Goal: Communication & Community: Answer question/provide support

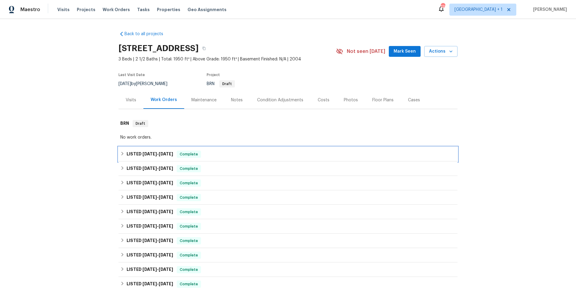
click at [245, 155] on div "LISTED 8/28/25 - 9/2/25 Complete" at bounding box center [288, 153] width 336 height 7
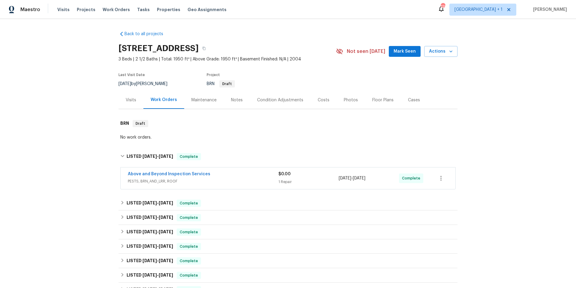
click at [247, 177] on div "Above and Beyond Inspection Services" at bounding box center [203, 174] width 151 height 7
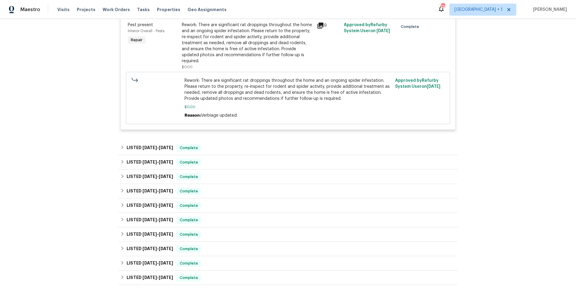
scroll to position [186, 0]
click at [229, 144] on div "LISTED 8/13/25 - 8/18/25 Complete" at bounding box center [288, 147] width 336 height 7
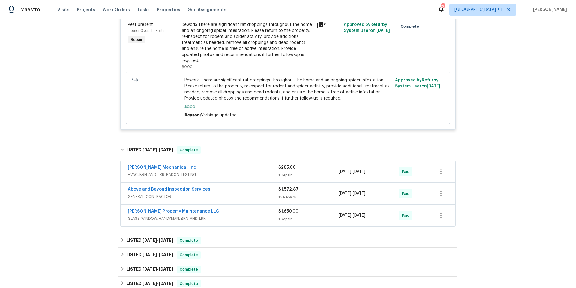
click at [224, 186] on div "Above and Beyond Inspection Services" at bounding box center [203, 189] width 151 height 7
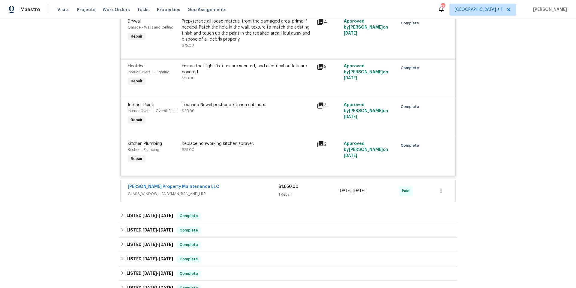
scroll to position [905, 0]
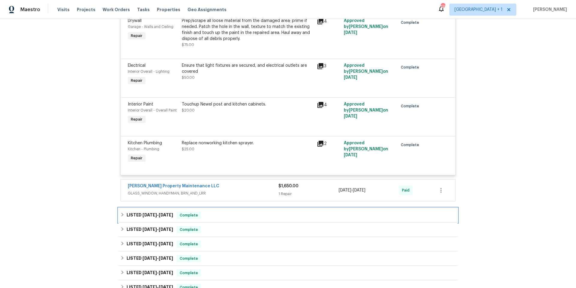
click at [220, 213] on div "LISTED 8/4/25 - 8/6/25 Complete" at bounding box center [288, 214] width 336 height 7
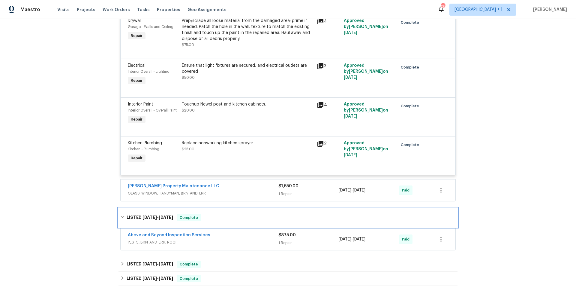
scroll to position [906, 0]
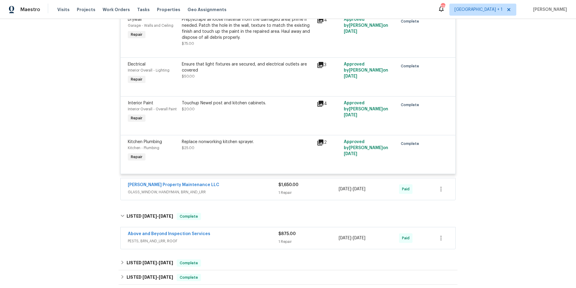
click at [236, 236] on div "Above and Beyond Inspection Services" at bounding box center [203, 233] width 151 height 7
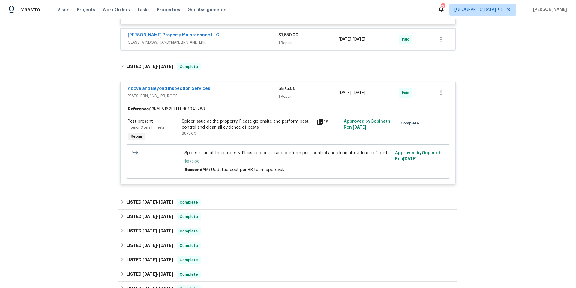
scroll to position [1062, 0]
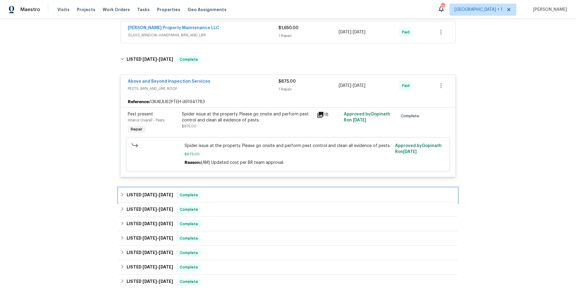
click at [221, 198] on div "LISTED 6/23/25 - 6/30/25 Complete" at bounding box center [288, 194] width 336 height 7
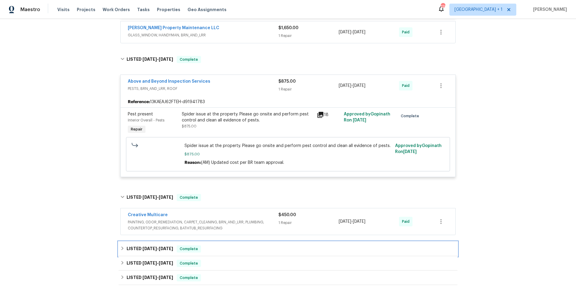
click at [226, 246] on div "LISTED 5/28/25 - 5/30/25 Complete" at bounding box center [288, 248] width 336 height 7
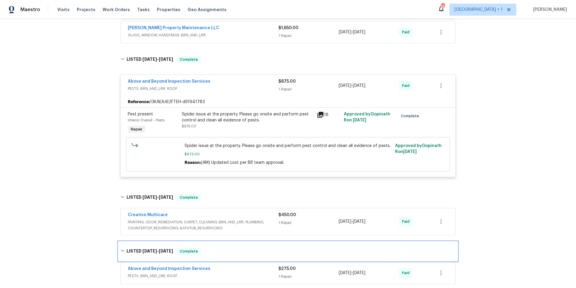
scroll to position [1188, 0]
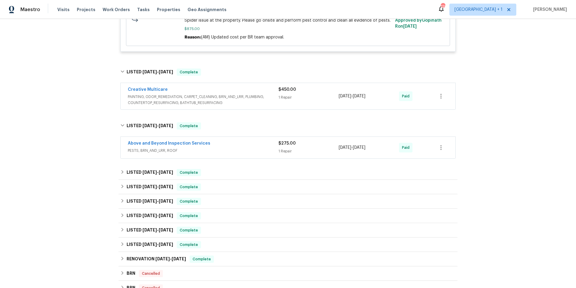
click at [227, 149] on span "PESTS, BRN_AND_LRR, ROOF" at bounding box center [203, 150] width 151 height 6
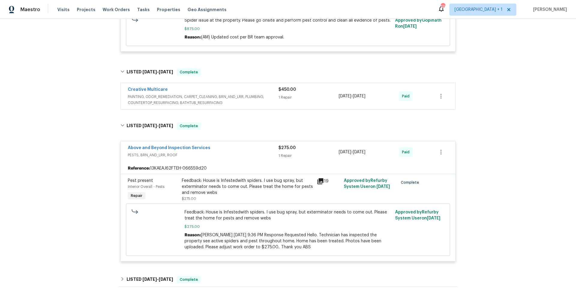
scroll to position [1367, 0]
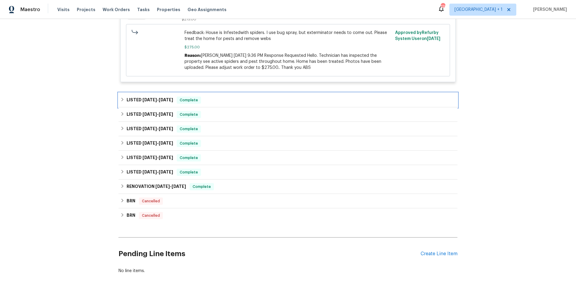
click at [250, 103] on div "LISTED 5/1/25 - 5/7/25 Complete" at bounding box center [288, 99] width 336 height 7
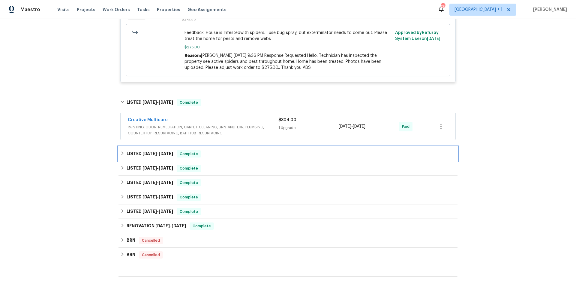
click at [248, 159] on div "LISTED 5/1/25 - 5/7/25 Complete" at bounding box center [288, 153] width 339 height 14
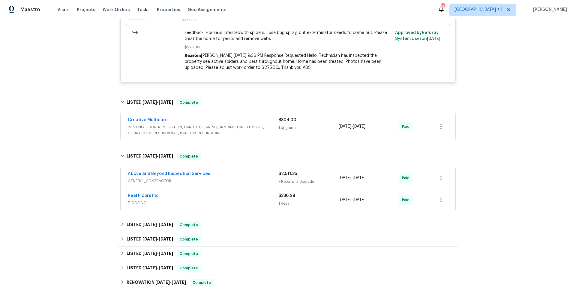
click at [247, 181] on span "GENERAL_CONTRACTOR" at bounding box center [203, 181] width 151 height 6
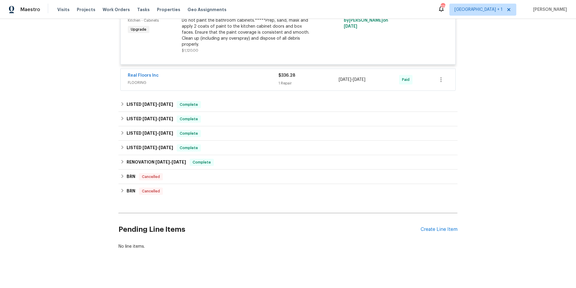
scroll to position [2115, 0]
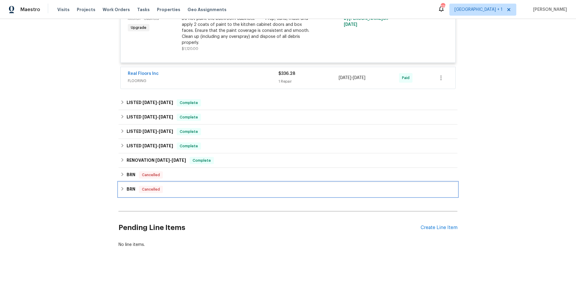
click at [224, 187] on div "BRN Cancelled" at bounding box center [288, 188] width 336 height 7
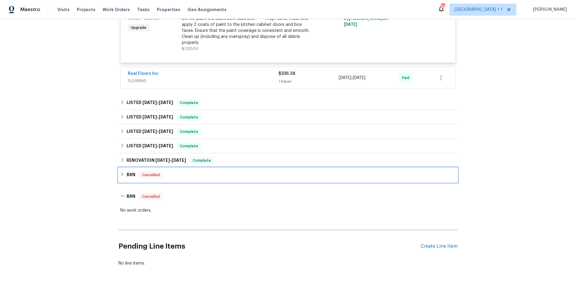
click at [237, 172] on div "BRN Cancelled" at bounding box center [288, 174] width 336 height 7
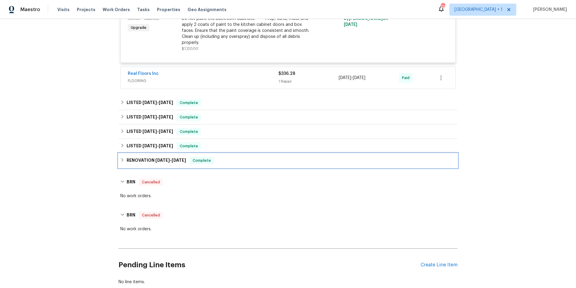
click at [237, 161] on div "RENOVATION 8/19/24 - 8/29/24 Complete" at bounding box center [288, 160] width 339 height 14
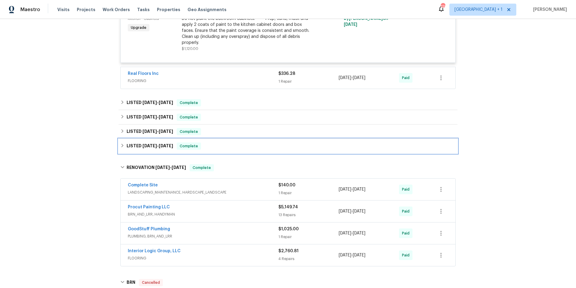
click at [244, 142] on div "LISTED 12/30/24 - 1/6/25 Complete" at bounding box center [288, 145] width 336 height 7
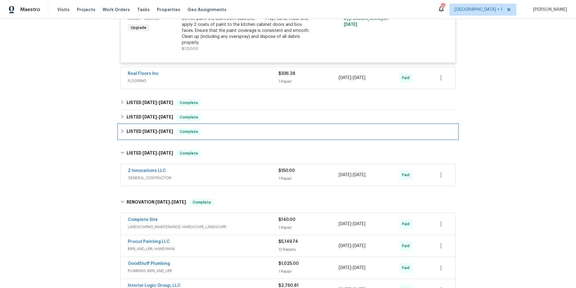
click at [245, 131] on div "LISTED 3/12/25 - 3/14/25 Complete" at bounding box center [288, 131] width 339 height 14
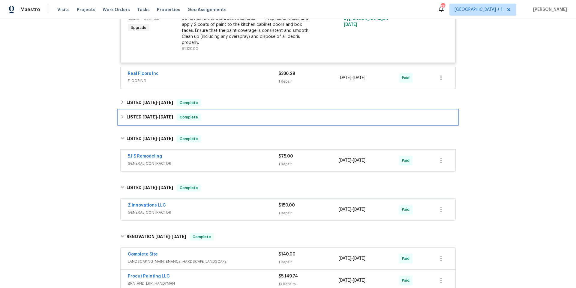
click at [247, 116] on div "LISTED 3/20/25 - 3/23/25 Complete" at bounding box center [288, 116] width 336 height 7
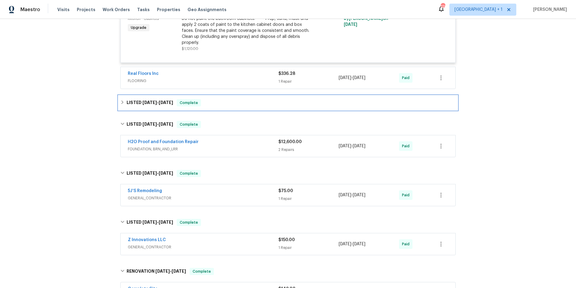
click at [246, 104] on div "LISTED 4/11/25 - 4/15/25 Complete" at bounding box center [288, 102] width 339 height 14
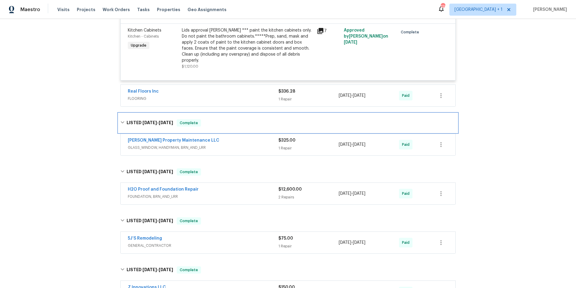
scroll to position [1937, 0]
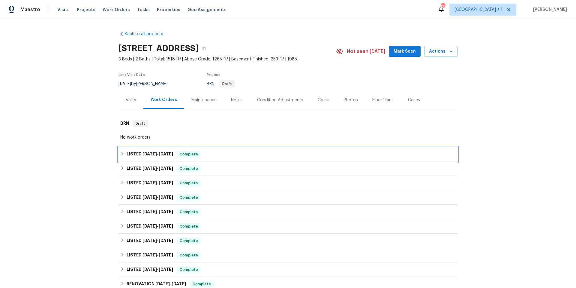
click at [227, 155] on div "LISTED 9/23/25 - 9/26/25 Complete" at bounding box center [288, 153] width 336 height 7
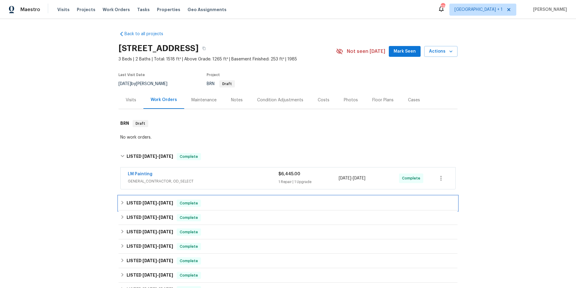
click at [226, 203] on div "LISTED 9/19/25 - 9/22/25 Complete" at bounding box center [288, 202] width 336 height 7
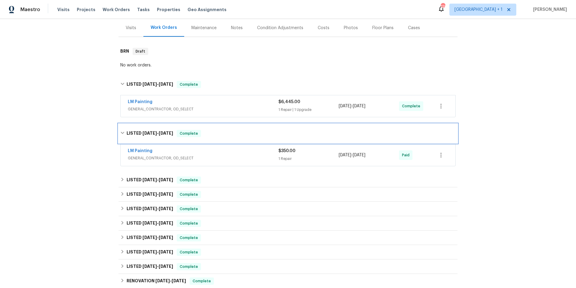
scroll to position [92, 0]
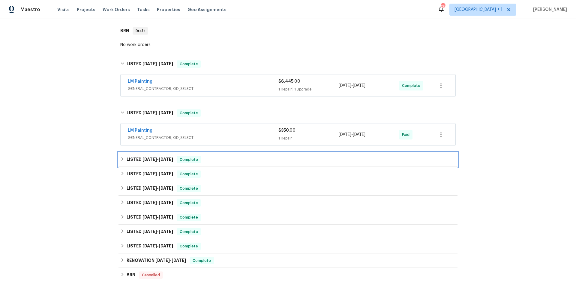
click at [232, 157] on div "LISTED 9/5/25 - 9/10/25 Complete" at bounding box center [288, 159] width 336 height 7
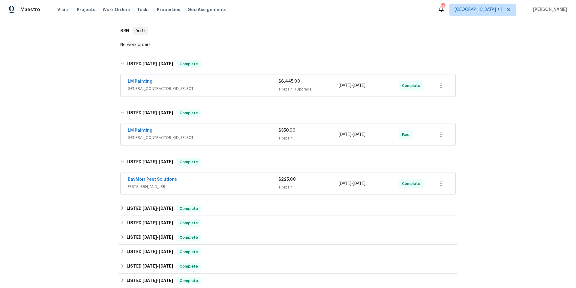
click at [232, 179] on div "BayMorr Pest Solutions" at bounding box center [203, 179] width 151 height 7
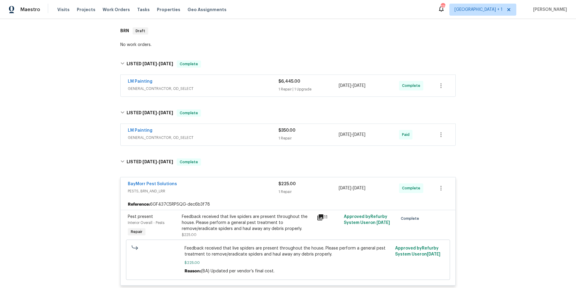
scroll to position [212, 0]
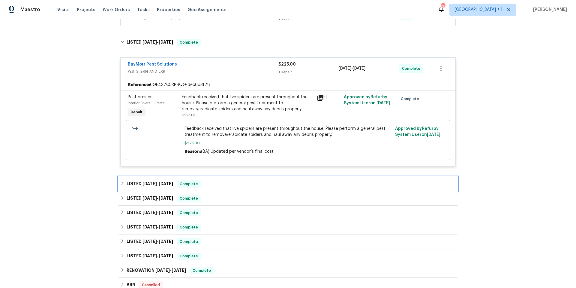
click at [228, 188] on div "LISTED 4/24/25 - 4/30/25 Complete" at bounding box center [288, 183] width 339 height 14
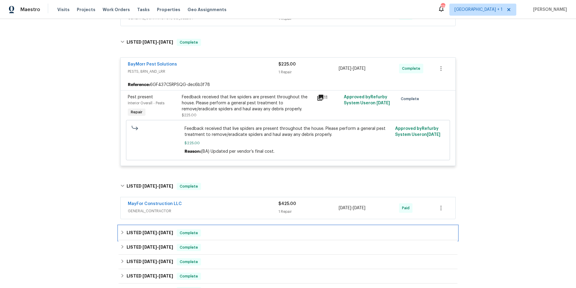
click at [229, 232] on div "LISTED 4/2/25 - 4/7/25 Complete" at bounding box center [288, 232] width 336 height 7
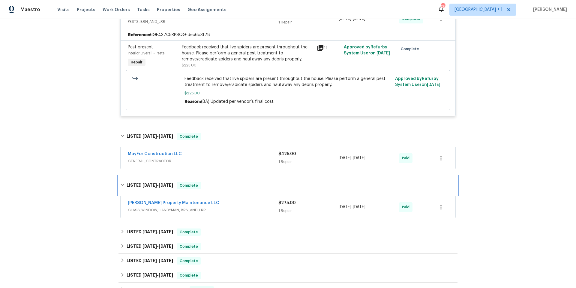
scroll to position [329, 0]
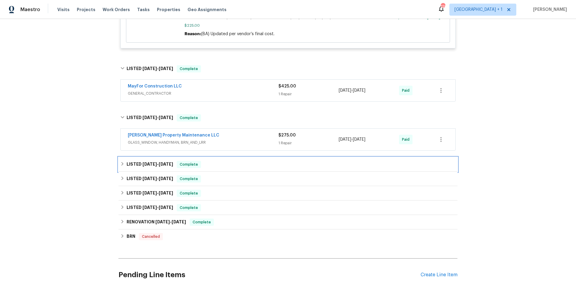
click at [250, 161] on div "LISTED 3/20/25 - 3/21/25 Complete" at bounding box center [288, 164] width 336 height 7
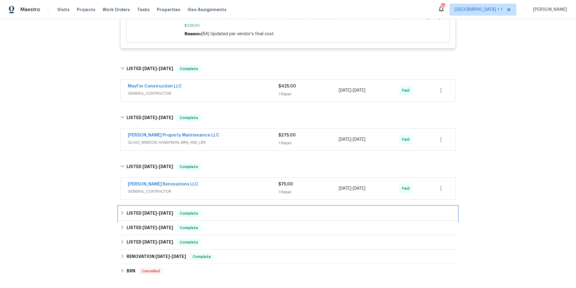
click at [244, 210] on div "LISTED 12/31/24 - 1/6/25 Complete" at bounding box center [288, 212] width 336 height 7
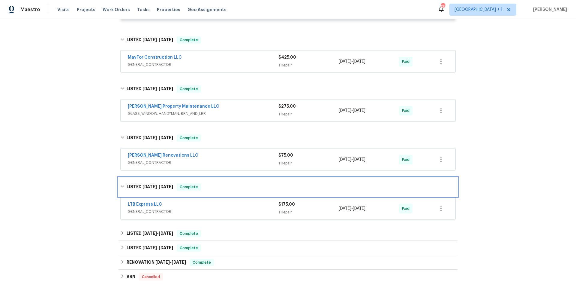
scroll to position [364, 0]
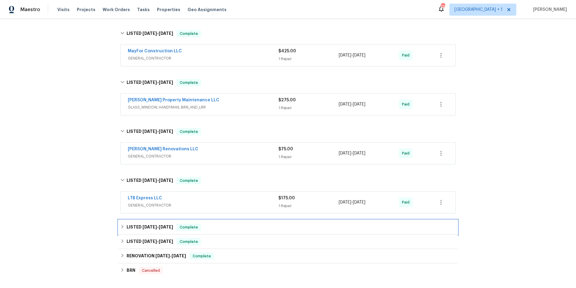
click at [240, 229] on div "LISTED 11/13/24 - 11/15/24 Complete" at bounding box center [288, 226] width 336 height 7
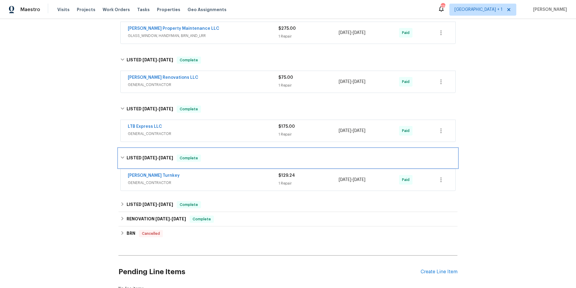
scroll to position [463, 0]
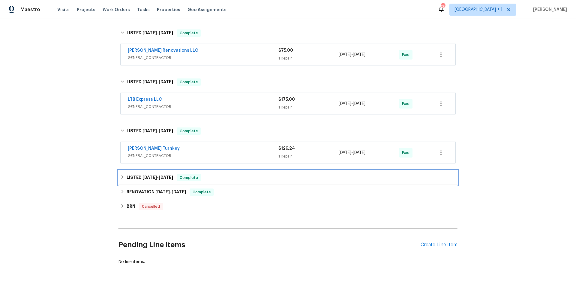
click at [237, 184] on div "LISTED 11/7/24 - 11/8/24 Complete" at bounding box center [288, 177] width 339 height 14
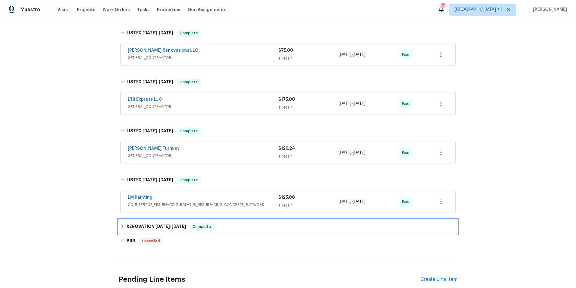
click at [238, 225] on div "RENOVATION 10/29/24 - 12/3/24 Complete" at bounding box center [288, 226] width 336 height 7
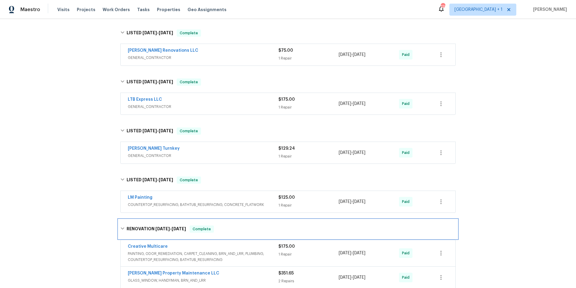
scroll to position [586, 0]
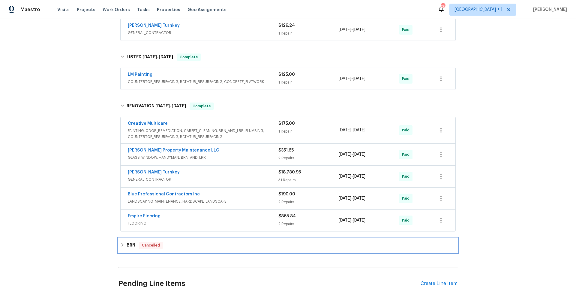
click at [230, 250] on div "BRN Cancelled" at bounding box center [288, 245] width 339 height 14
click at [231, 250] on div "BRN Cancelled" at bounding box center [288, 247] width 336 height 7
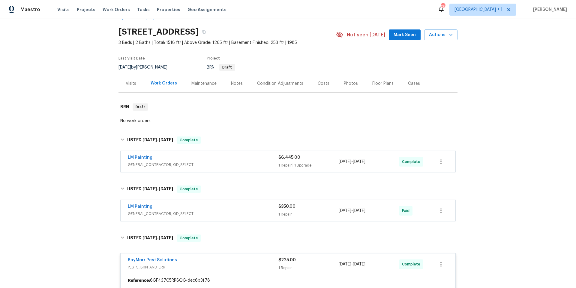
scroll to position [17, 0]
click at [240, 159] on div "LM Painting" at bounding box center [203, 157] width 151 height 7
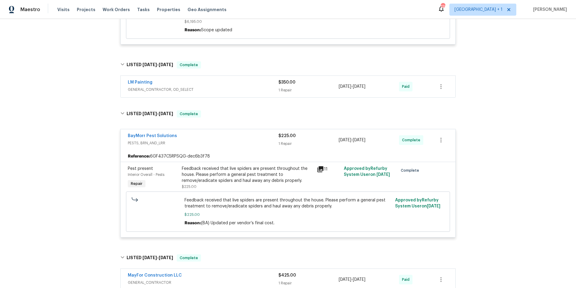
scroll to position [358, 0]
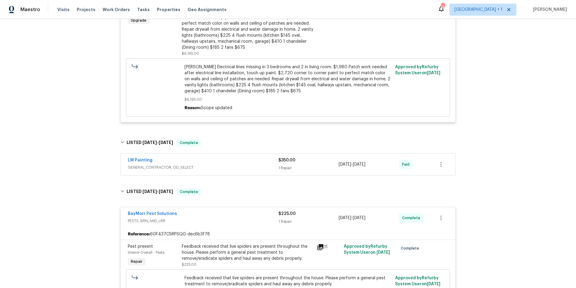
click at [233, 157] on div "LM Painting" at bounding box center [203, 160] width 151 height 7
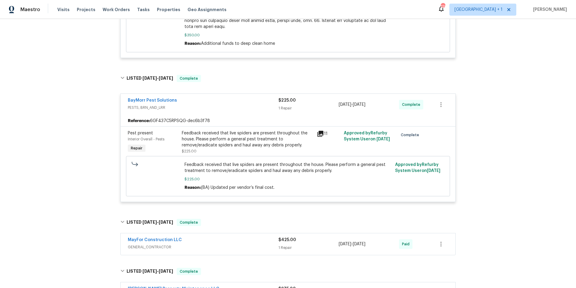
scroll to position [856, 0]
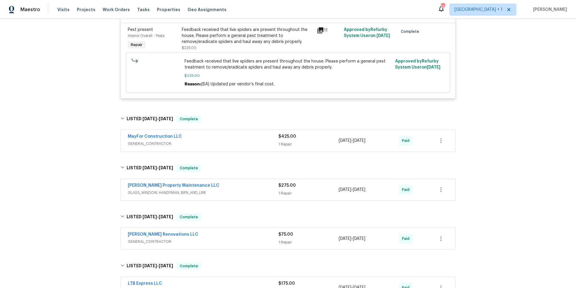
click at [235, 140] on span "GENERAL_CONTRACTOR" at bounding box center [203, 143] width 151 height 6
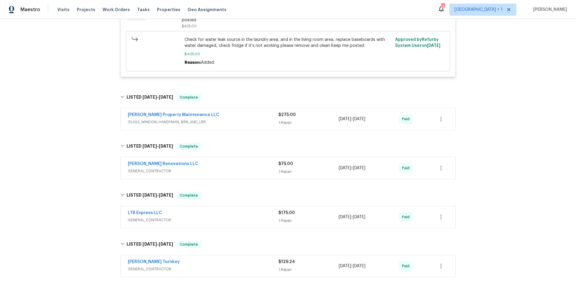
scroll to position [1035, 0]
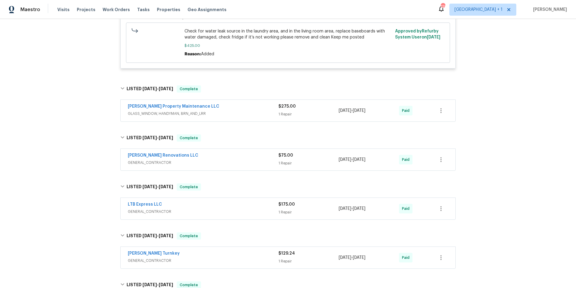
click at [234, 103] on div "Glen Property Maintenance LLC" at bounding box center [203, 106] width 151 height 7
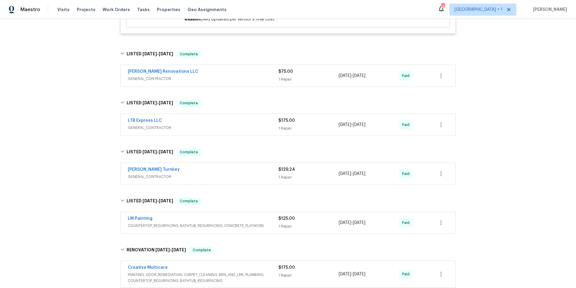
scroll to position [1296, 0]
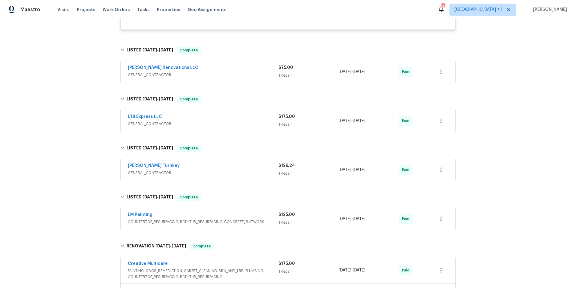
click at [211, 65] on div "Aseem Renovations LLC" at bounding box center [203, 68] width 151 height 7
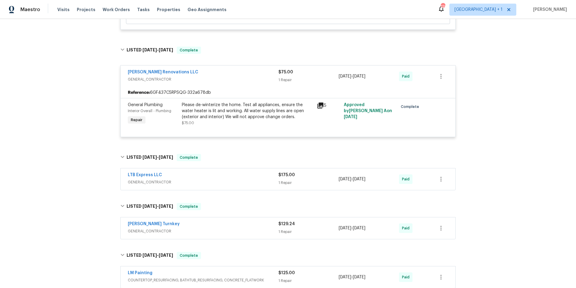
click at [227, 172] on div "LTB Express LLC" at bounding box center [203, 175] width 151 height 7
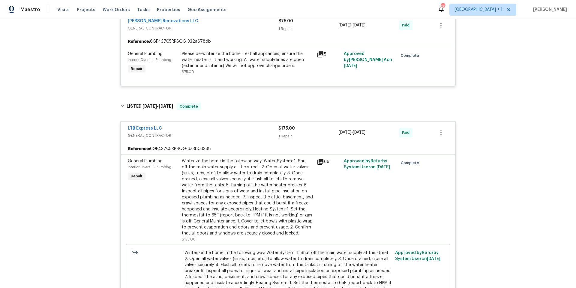
scroll to position [1562, 0]
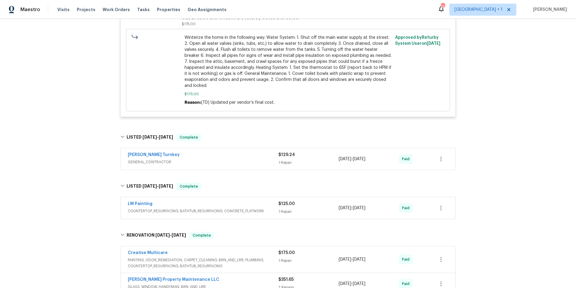
click at [226, 152] on div "Davis Turnkey" at bounding box center [203, 155] width 151 height 7
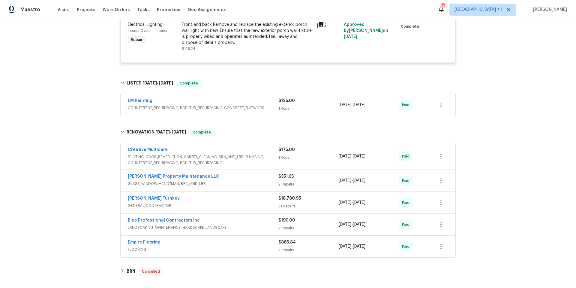
scroll to position [1757, 0]
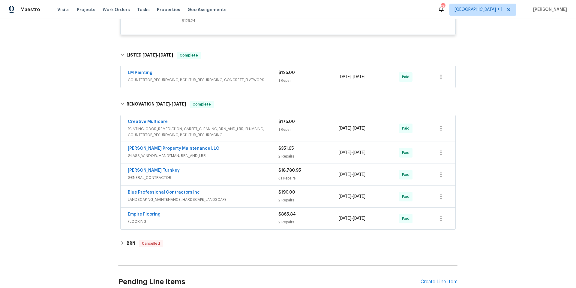
click at [262, 70] on div "LM Painting" at bounding box center [203, 73] width 151 height 7
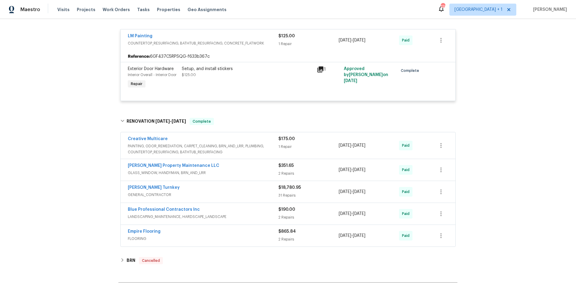
scroll to position [1804, 0]
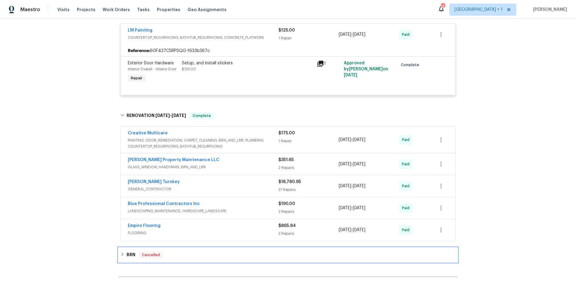
click at [211, 251] on div "BRN Cancelled" at bounding box center [288, 254] width 336 height 7
click at [211, 247] on div "BRN Cancelled" at bounding box center [288, 256] width 339 height 19
click at [249, 186] on span "GENERAL_CONTRACTOR" at bounding box center [203, 189] width 151 height 6
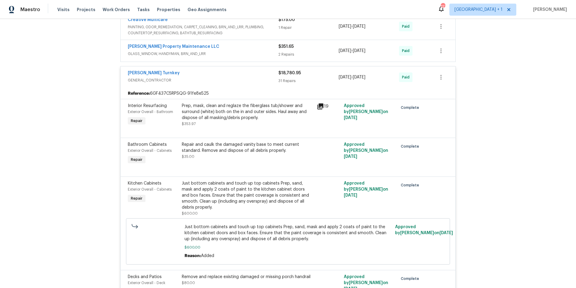
scroll to position [1808, 0]
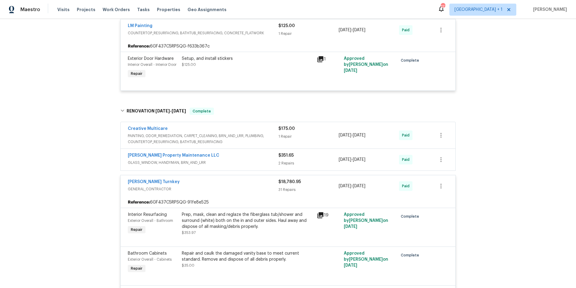
click at [223, 179] on div "Davis Turnkey" at bounding box center [203, 182] width 151 height 7
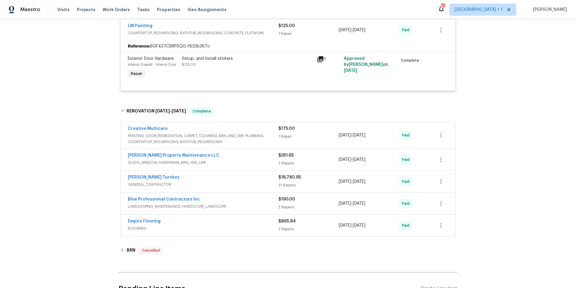
click at [239, 159] on span "GLASS_WINDOW, HANDYMAN, BRN_AND_LRR" at bounding box center [203, 162] width 151 height 6
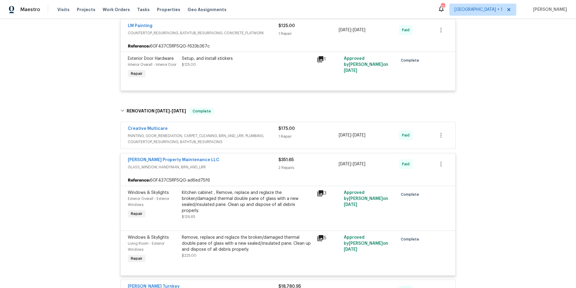
click at [239, 157] on div "Glen Property Maintenance LLC" at bounding box center [203, 160] width 151 height 7
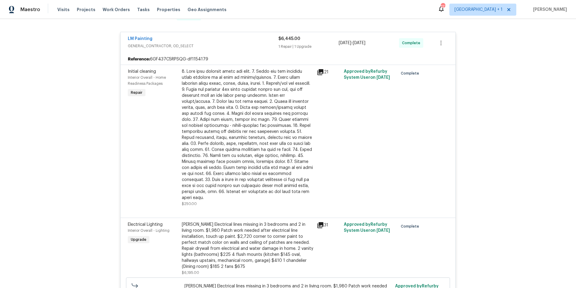
scroll to position [19, 0]
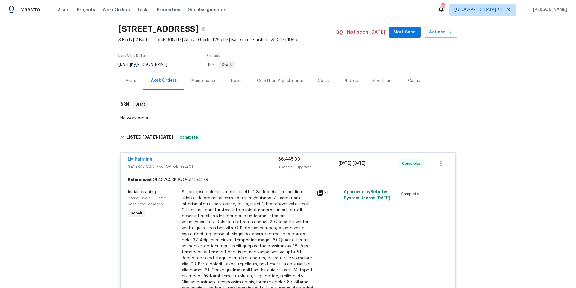
click at [233, 82] on div "Notes" at bounding box center [237, 81] width 12 height 6
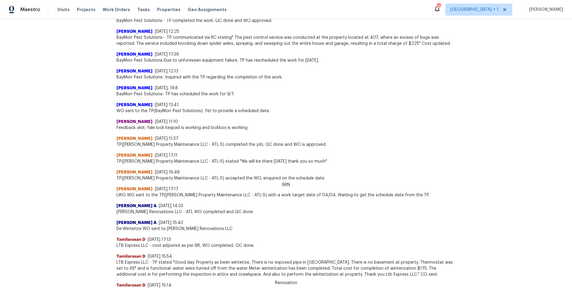
scroll to position [350, 0]
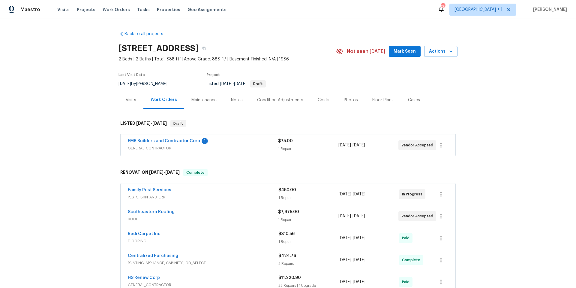
click at [161, 214] on span "Southeastern Roofing" at bounding box center [151, 212] width 47 height 6
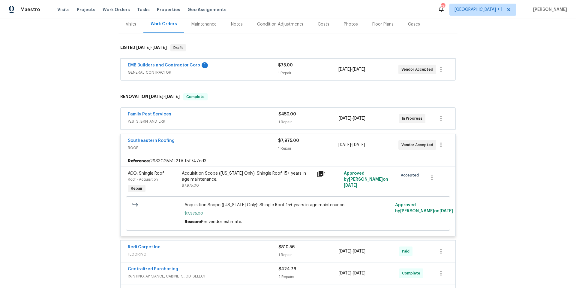
scroll to position [98, 0]
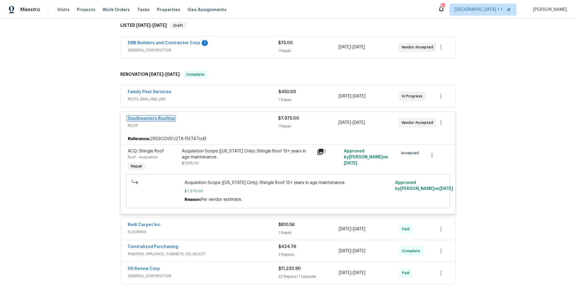
click at [163, 116] on link "Southeastern Roofing" at bounding box center [151, 118] width 47 height 4
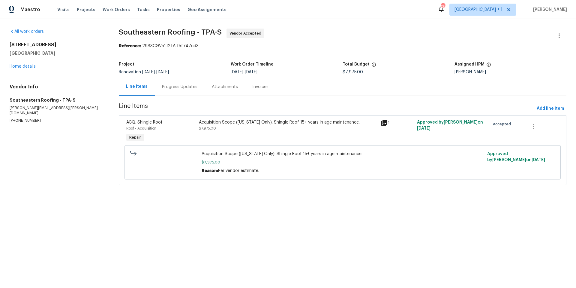
click at [185, 86] on div "Progress Updates" at bounding box center [179, 87] width 35 height 6
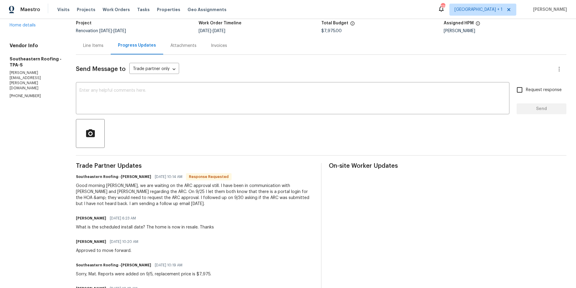
scroll to position [43, 0]
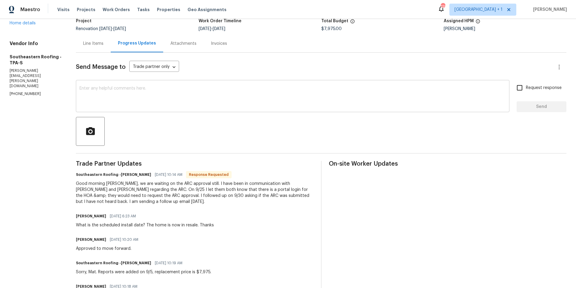
click at [118, 86] on textarea at bounding box center [293, 96] width 426 height 21
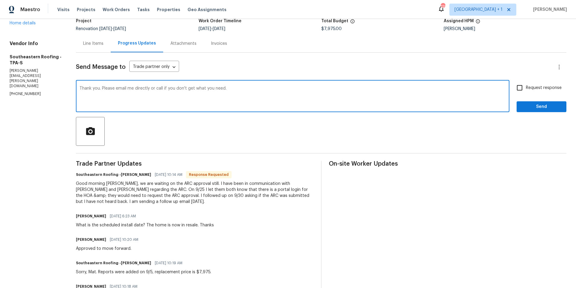
type textarea "Thank you. Please email me directly or call if you don't get what you need."
click at [529, 104] on span "Send" at bounding box center [542, 107] width 40 height 8
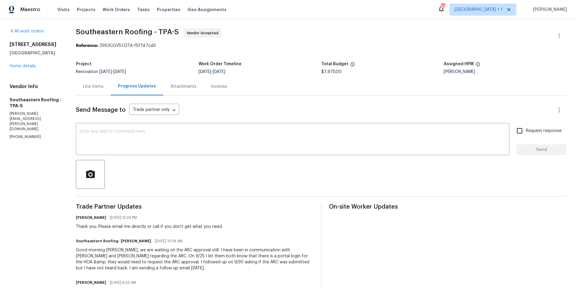
scroll to position [0, 0]
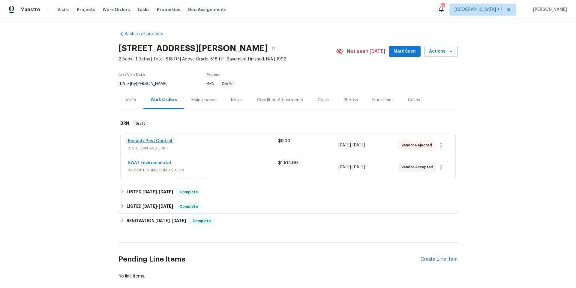
click at [138, 142] on link "Remedy Pest Control" at bounding box center [150, 141] width 44 height 4
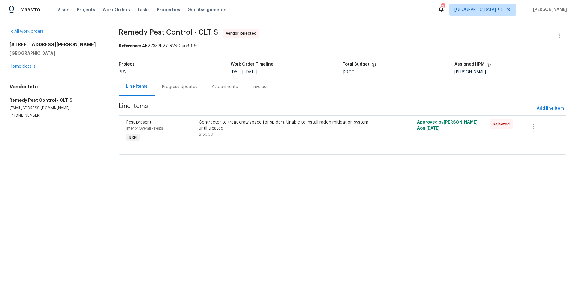
click at [189, 92] on div "Progress Updates" at bounding box center [180, 87] width 50 height 18
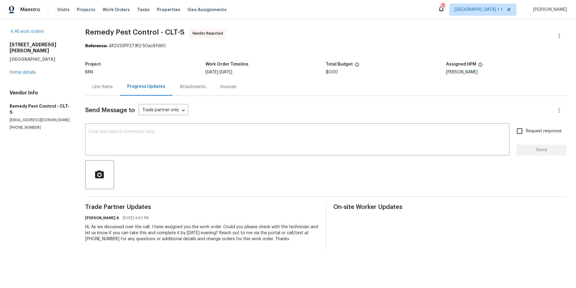
click at [108, 90] on div "Line Items" at bounding box center [102, 87] width 35 height 18
